Goal: Information Seeking & Learning: Find specific fact

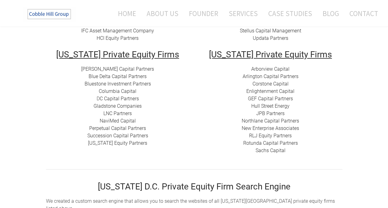
scroll to position [222, 0]
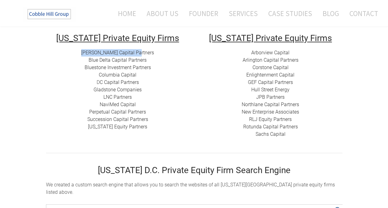
drag, startPoint x: 143, startPoint y: 52, endPoint x: 92, endPoint y: 51, distance: 50.9
click at [92, 51] on div "[PERSON_NAME] Capital Partners Blue Delta Capital Partners ​Bluestone Investmen…" at bounding box center [117, 89] width 143 height 81
copy link "[PERSON_NAME] Capital Partners"
drag, startPoint x: 149, startPoint y: 60, endPoint x: 86, endPoint y: 64, distance: 63.0
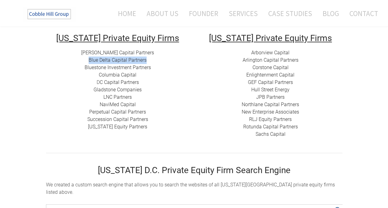
click at [86, 64] on div "[PERSON_NAME] Capital Partners Blue Delta Capital Partners ​Bluestone Investmen…" at bounding box center [117, 89] width 143 height 81
copy link "Blue Delta Capital Partners"
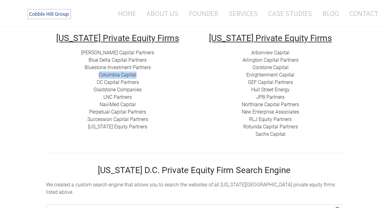
drag, startPoint x: 142, startPoint y: 75, endPoint x: 98, endPoint y: 77, distance: 44.1
click at [98, 77] on div "[PERSON_NAME] Capital Partners Blue Delta Capital Partners ​Bluestone Investmen…" at bounding box center [117, 89] width 143 height 81
copy link "Columbia Capital"
drag, startPoint x: 146, startPoint y: 92, endPoint x: 93, endPoint y: 90, distance: 52.4
click at [93, 90] on div "[PERSON_NAME] Capital Partners Blue Delta Capital Partners ​Bluestone Investmen…" at bounding box center [117, 89] width 143 height 81
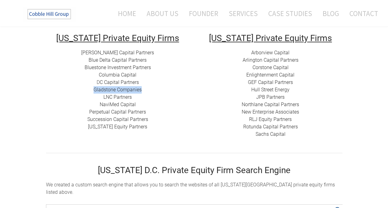
copy link "Gladstone Companies"
drag, startPoint x: 137, startPoint y: 97, endPoint x: 98, endPoint y: 97, distance: 39.2
click at [98, 97] on div "[PERSON_NAME] Capital Partners Blue Delta Capital Partners ​Bluestone Investmen…" at bounding box center [117, 89] width 143 height 81
copy link "LNC Partners"
drag, startPoint x: 143, startPoint y: 104, endPoint x: 97, endPoint y: 102, distance: 45.3
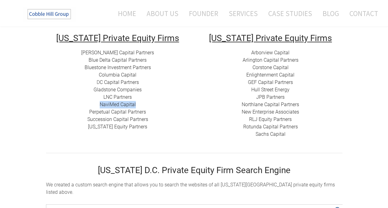
click at [97, 102] on div "[PERSON_NAME] Capital Partners Blue Delta Capital Partners ​Bluestone Investmen…" at bounding box center [117, 89] width 143 height 81
copy link "NaviMed Capital"
drag, startPoint x: 152, startPoint y: 111, endPoint x: 90, endPoint y: 111, distance: 61.4
click at [90, 111] on div "[PERSON_NAME] Capital Partners Blue Delta Capital Partners ​Bluestone Investmen…" at bounding box center [117, 89] width 143 height 81
copy link "Perpetual Capital Partners"
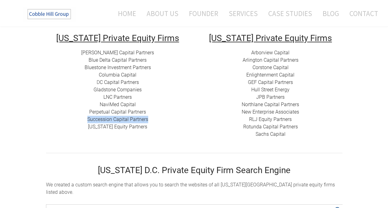
drag, startPoint x: 149, startPoint y: 118, endPoint x: 83, endPoint y: 120, distance: 66.6
click at [83, 120] on div "[PERSON_NAME] Capital Partners Blue Delta Capital Partners ​Bluestone Investmen…" at bounding box center [117, 89] width 143 height 81
copy link "Succession Capital Partners"
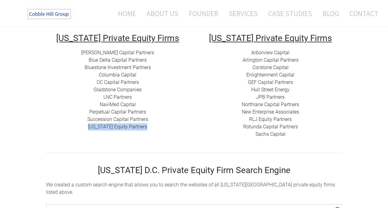
drag, startPoint x: 151, startPoint y: 127, endPoint x: 69, endPoint y: 127, distance: 82.0
click at [69, 127] on div "[PERSON_NAME] Capital Partners Blue Delta Capital Partners ​Bluestone Investmen…" at bounding box center [117, 89] width 143 height 81
copy link "[US_STATE] Equity Partners​"
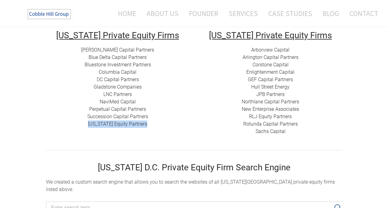
scroll to position [212, 0]
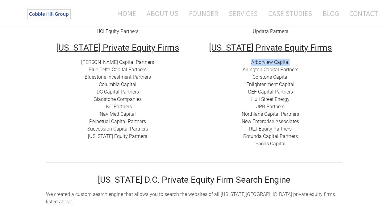
drag, startPoint x: 293, startPoint y: 61, endPoint x: 248, endPoint y: 64, distance: 44.2
click at [248, 64] on div "Arborview Capital Arlington Capital Partners​ Corstone Capital ​Enlightenment C…" at bounding box center [270, 103] width 143 height 89
drag, startPoint x: 302, startPoint y: 70, endPoint x: 241, endPoint y: 72, distance: 60.1
click at [241, 72] on div "Arborview Capital Arlington Capital Partners​ Corstone Capital ​Enlightenment C…" at bounding box center [270, 103] width 143 height 89
drag, startPoint x: 292, startPoint y: 78, endPoint x: 253, endPoint y: 77, distance: 39.2
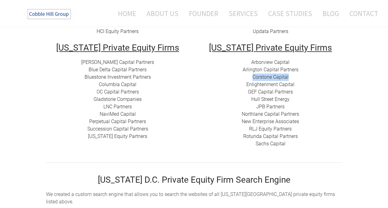
click at [253, 77] on div "Arborview Capital Arlington Capital Partners​ Corstone Capital ​Enlightenment C…" at bounding box center [270, 103] width 143 height 89
drag, startPoint x: 297, startPoint y: 83, endPoint x: 244, endPoint y: 87, distance: 53.5
click at [244, 87] on div "Arborview Capital Arlington Capital Partners​ Corstone Capital ​Enlightenment C…" at bounding box center [270, 103] width 143 height 89
drag, startPoint x: 302, startPoint y: 92, endPoint x: 244, endPoint y: 91, distance: 58.6
click at [244, 91] on div "Arborview Capital Arlington Capital Partners​ Corstone Capital ​Enlightenment C…" at bounding box center [270, 103] width 143 height 89
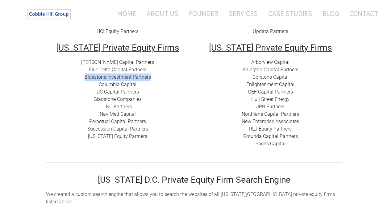
drag, startPoint x: 155, startPoint y: 76, endPoint x: 84, endPoint y: 76, distance: 70.9
click at [84, 76] on div "[PERSON_NAME] Capital Partners Blue Delta Capital Partners ​Bluestone Investmen…" at bounding box center [117, 99] width 143 height 81
drag, startPoint x: 291, startPoint y: 100, endPoint x: 246, endPoint y: 99, distance: 44.7
click at [246, 99] on div "Arborview Capital Arlington Capital Partners​ Corstone Capital ​Enlightenment C…" at bounding box center [270, 103] width 143 height 89
drag, startPoint x: 290, startPoint y: 107, endPoint x: 257, endPoint y: 107, distance: 33.9
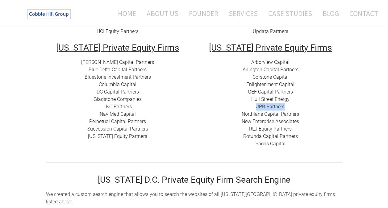
click at [257, 107] on div "Arborview Capital Arlington Capital Partners​ Corstone Capital ​Enlightenment C…" at bounding box center [270, 103] width 143 height 89
drag, startPoint x: 301, startPoint y: 113, endPoint x: 240, endPoint y: 112, distance: 60.7
click at [240, 112] on div "Arborview Capital Arlington Capital Partners​ Corstone Capital ​Enlightenment C…" at bounding box center [270, 103] width 143 height 89
drag, startPoint x: 302, startPoint y: 122, endPoint x: 240, endPoint y: 121, distance: 62.0
click at [240, 121] on div "Arborview Capital Arlington Capital Partners​ Corstone Capital ​Enlightenment C…" at bounding box center [270, 103] width 143 height 89
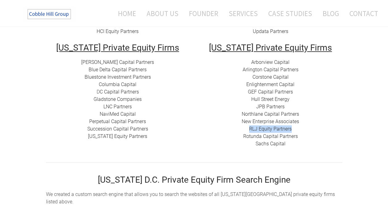
drag, startPoint x: 294, startPoint y: 129, endPoint x: 247, endPoint y: 129, distance: 46.6
click at [247, 129] on div "Arborview Capital Arlington Capital Partners​ Corstone Capital ​Enlightenment C…" at bounding box center [270, 103] width 143 height 89
drag, startPoint x: 288, startPoint y: 142, endPoint x: 253, endPoint y: 142, distance: 34.5
click at [253, 142] on div "Arborview Capital Arlington Capital Partners​ Corstone Capital ​Enlightenment C…" at bounding box center [270, 103] width 143 height 89
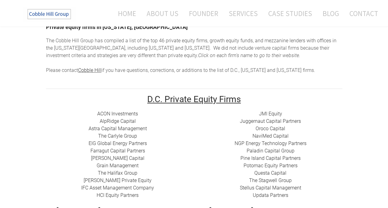
scroll to position [58, 0]
